Goal: Contribute content: Contribute content

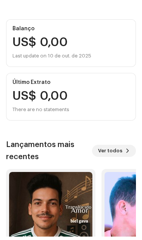
scroll to position [109, 0]
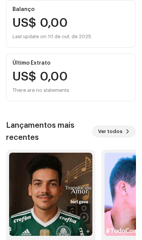
click at [43, 194] on img at bounding box center [50, 194] width 83 height 83
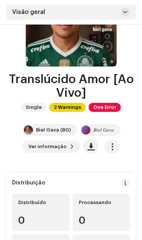
scroll to position [84, 0]
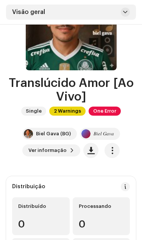
click at [110, 147] on span "button" at bounding box center [112, 150] width 7 height 6
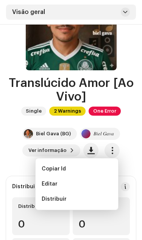
click at [46, 183] on span "Editar" at bounding box center [50, 184] width 16 height 6
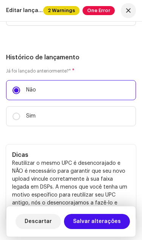
scroll to position [1535, 0]
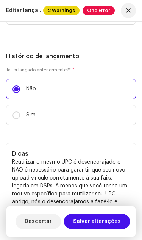
click at [17, 119] on input "Sim" at bounding box center [16, 116] width 8 height 8
radio input "true"
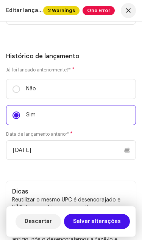
click at [26, 93] on p "Não" at bounding box center [31, 89] width 10 height 8
click at [20, 93] on input "Não" at bounding box center [16, 89] width 8 height 8
radio input "true"
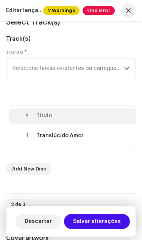
scroll to position [92, 0]
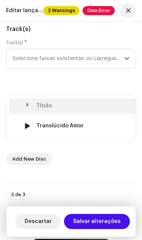
click at [48, 127] on div "Translúcido Amor" at bounding box center [59, 126] width 47 height 6
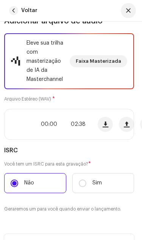
scroll to position [90, 2]
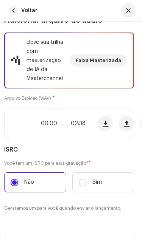
click at [80, 186] on input "Sim" at bounding box center [83, 183] width 8 height 8
radio input "true"
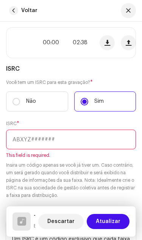
scroll to position [171, 0]
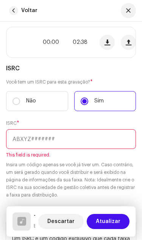
click at [26, 143] on input "text" at bounding box center [71, 139] width 130 height 20
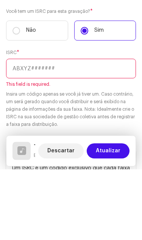
click at [22, 129] on input "text" at bounding box center [71, 139] width 130 height 20
paste input "BR6PZ1100049"
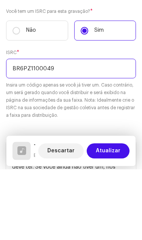
type input "BR6PZ1100049"
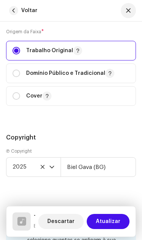
scroll to position [1519, 0]
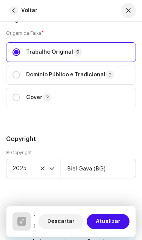
click at [16, 101] on input "radio" at bounding box center [16, 98] width 8 height 8
radio input "true"
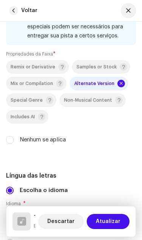
scroll to position [0, 0]
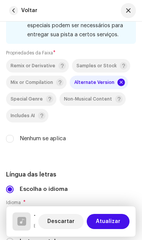
click at [12, 141] on input "Nenhum se aplica" at bounding box center [10, 139] width 8 height 8
checkbox input "true"
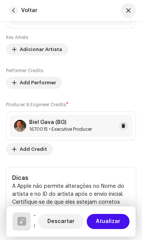
click at [120, 127] on button at bounding box center [123, 125] width 9 height 9
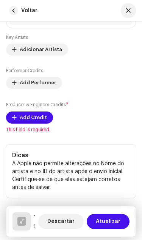
click at [20, 120] on span "Add Credit" at bounding box center [33, 117] width 27 height 15
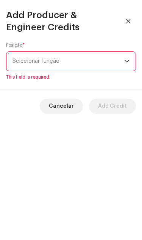
click at [22, 59] on span "Selecionar função" at bounding box center [68, 61] width 112 height 19
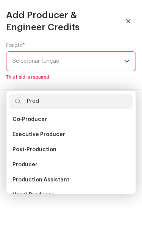
scroll to position [19, 0]
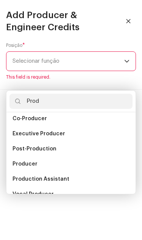
type input "Prod"
click at [26, 126] on li "Executive Producer" at bounding box center [70, 133] width 123 height 15
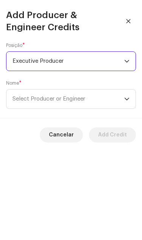
scroll to position [71, 0]
click at [29, 103] on span "Select Producer or Engineer" at bounding box center [68, 99] width 112 height 19
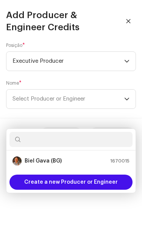
scroll to position [70, 0]
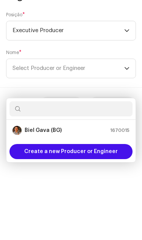
click at [43, 175] on span "Create a new Producer or Engineer" at bounding box center [70, 182] width 93 height 15
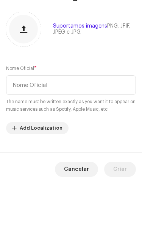
scroll to position [82, 0]
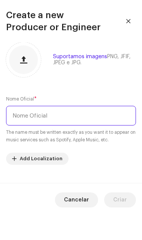
click at [27, 116] on input "text" at bounding box center [71, 116] width 130 height 20
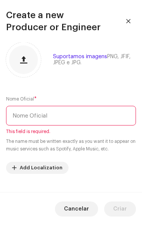
click at [47, 118] on input "text" at bounding box center [71, 116] width 130 height 20
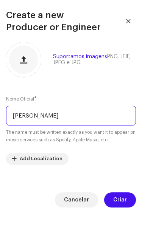
click at [38, 112] on input "[PERSON_NAME]" at bounding box center [71, 116] width 130 height 20
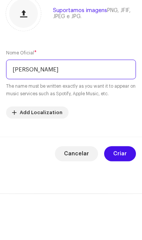
click at [41, 106] on input "[PERSON_NAME]" at bounding box center [71, 116] width 130 height 20
type input "[PERSON_NAME]"
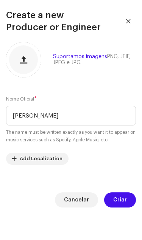
click at [123, 200] on span "Criar" at bounding box center [120, 199] width 14 height 15
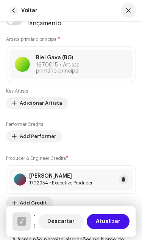
scroll to position [759, 0]
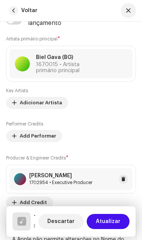
click at [21, 136] on span "Add Performer" at bounding box center [38, 136] width 36 height 15
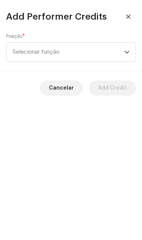
click at [22, 54] on span "Selecionar função" at bounding box center [68, 52] width 112 height 19
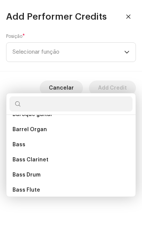
scroll to position [525, 0]
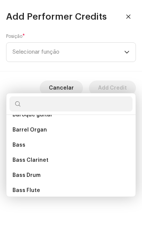
click at [24, 56] on span "Selecionar função" at bounding box center [68, 52] width 112 height 19
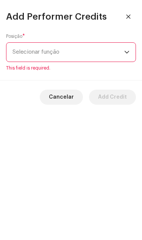
click at [21, 54] on span "Selecionar função" at bounding box center [68, 52] width 112 height 19
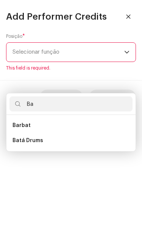
type input "B"
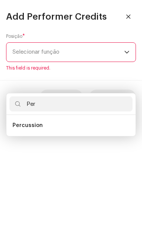
type input "Per"
click at [20, 122] on span "Percussion" at bounding box center [27, 126] width 30 height 8
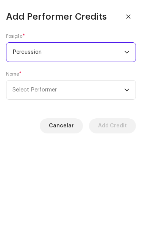
click at [24, 91] on span "Select Performer" at bounding box center [34, 90] width 44 height 6
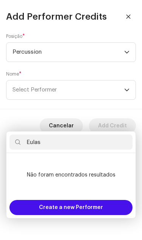
click at [52, 135] on input "Eulas" at bounding box center [70, 142] width 123 height 15
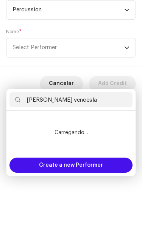
type input "[PERSON_NAME]"
click at [46, 200] on span "Create a new Performer" at bounding box center [71, 207] width 64 height 15
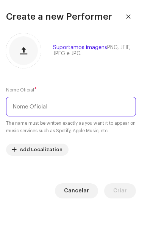
click at [19, 109] on input "text" at bounding box center [71, 107] width 130 height 20
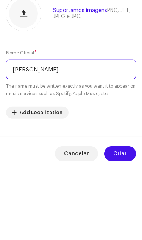
type input "[PERSON_NAME]"
